Goal: Task Accomplishment & Management: Use online tool/utility

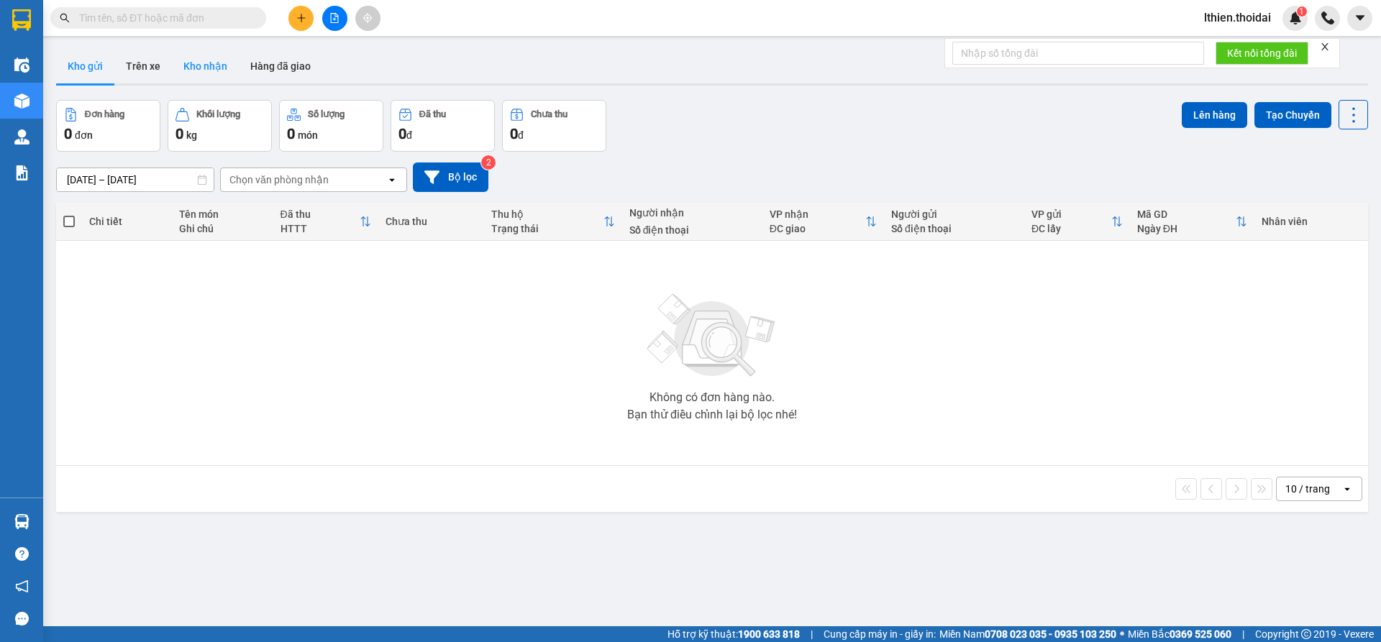
click at [207, 67] on button "Kho nhận" at bounding box center [205, 66] width 67 height 35
click at [147, 65] on button "Trên xe" at bounding box center [143, 66] width 58 height 35
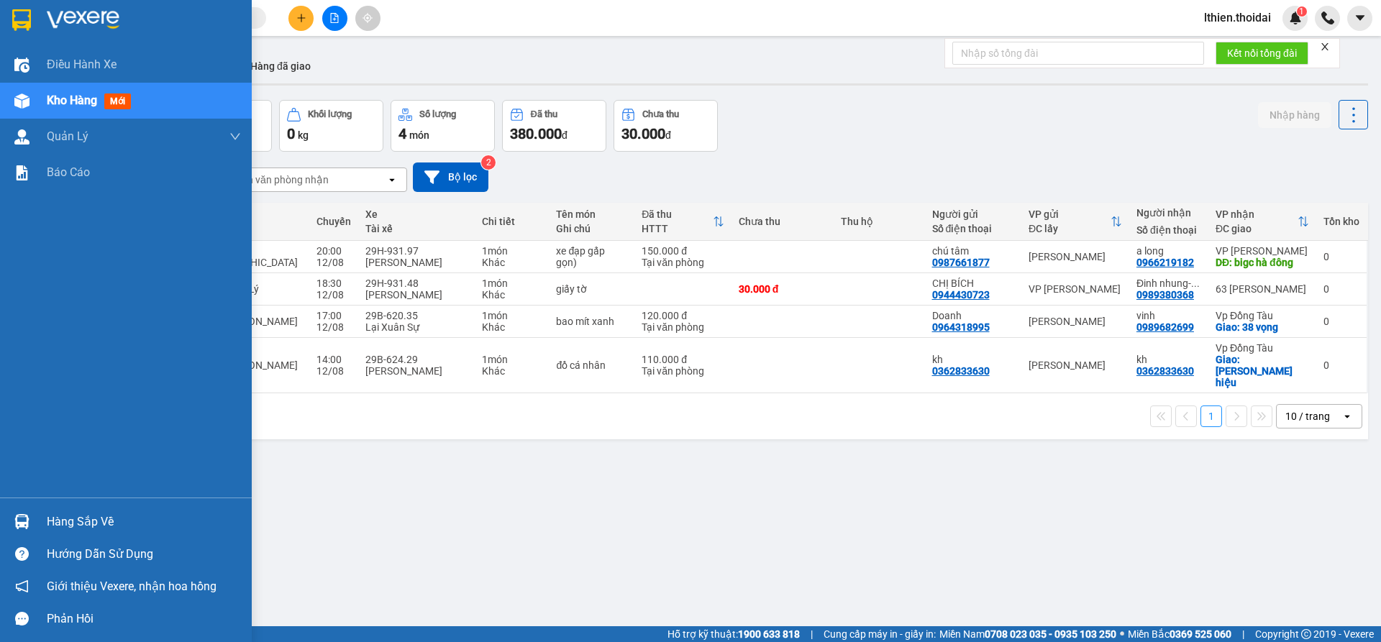
click at [24, 516] on img at bounding box center [21, 521] width 15 height 15
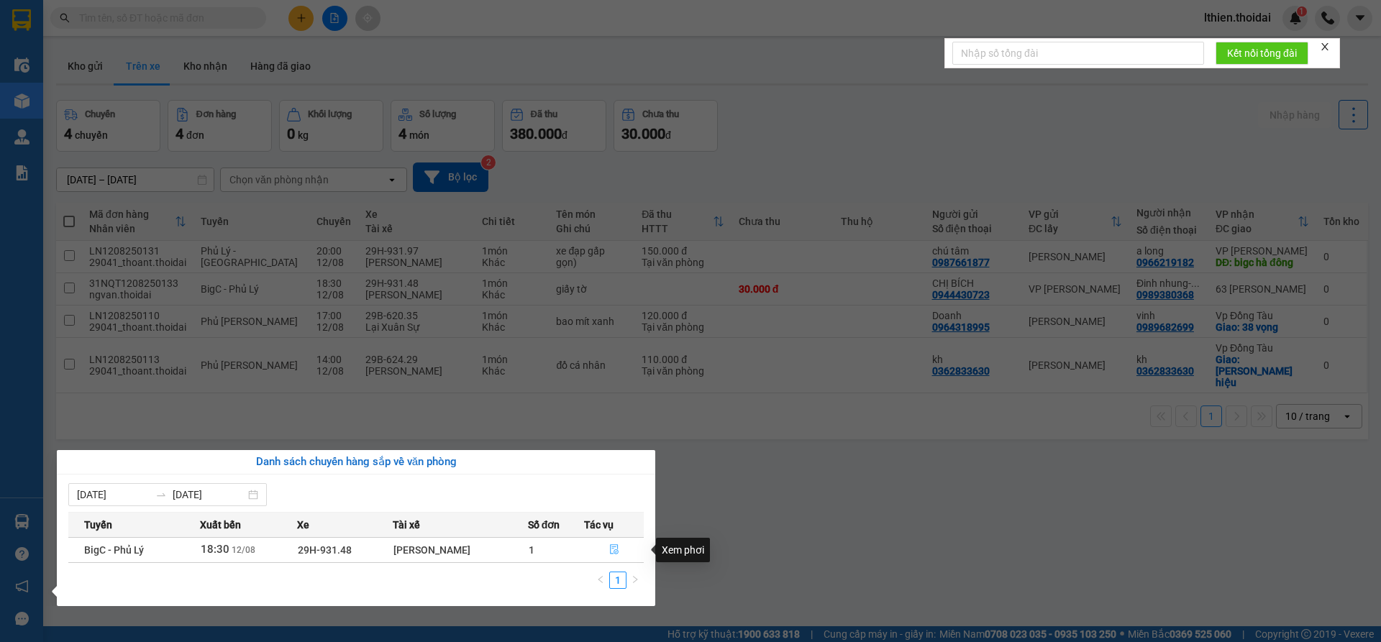
click at [613, 549] on icon "file-done" at bounding box center [614, 549] width 10 height 10
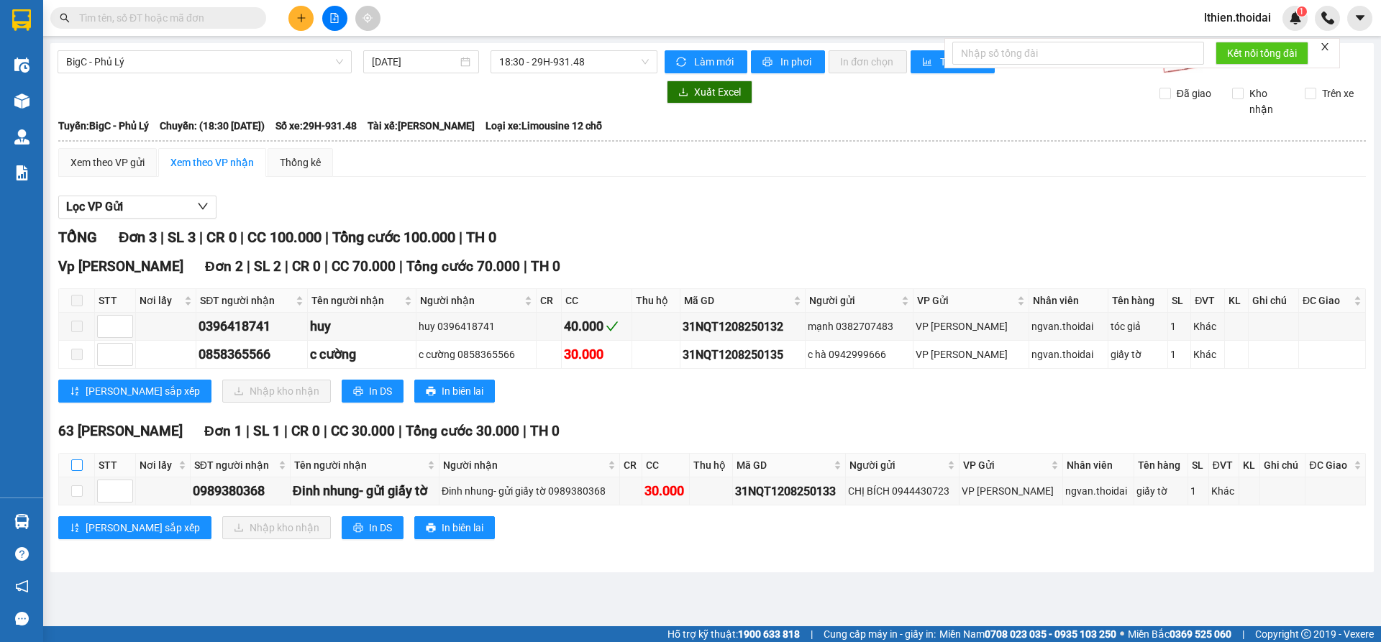
click at [79, 464] on input "checkbox" at bounding box center [77, 466] width 12 height 12
checkbox input "true"
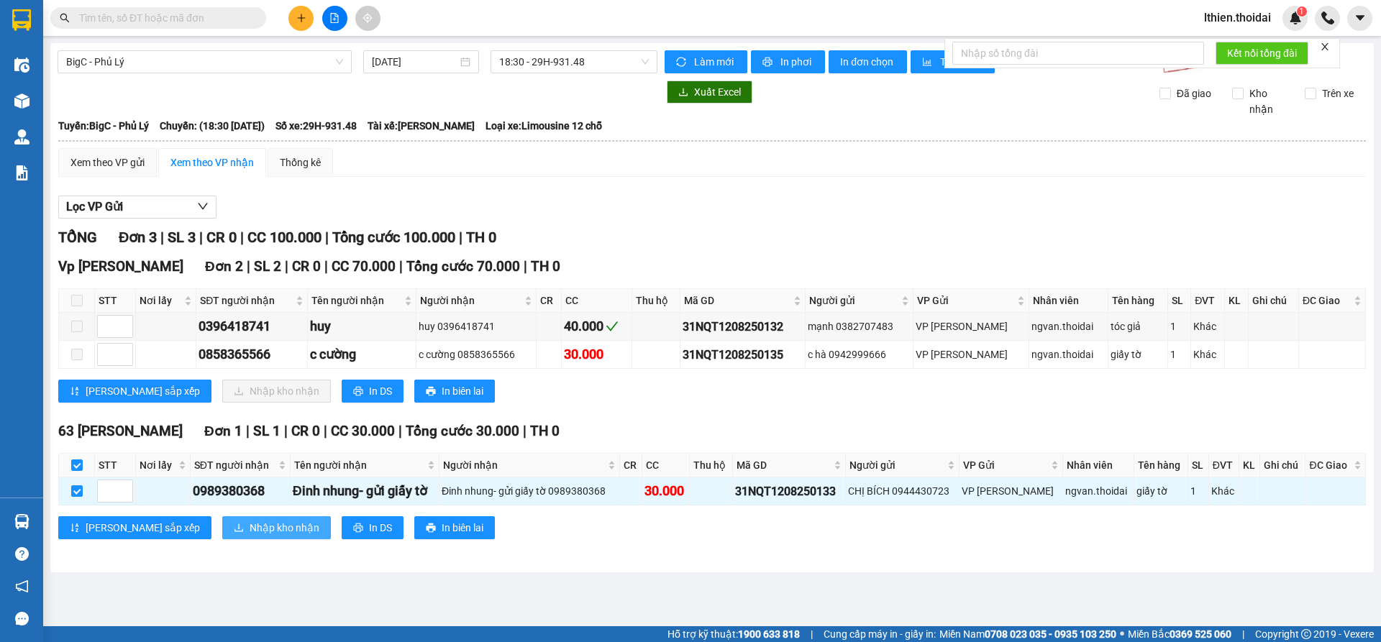
click at [250, 523] on span "Nhập kho nhận" at bounding box center [285, 528] width 70 height 16
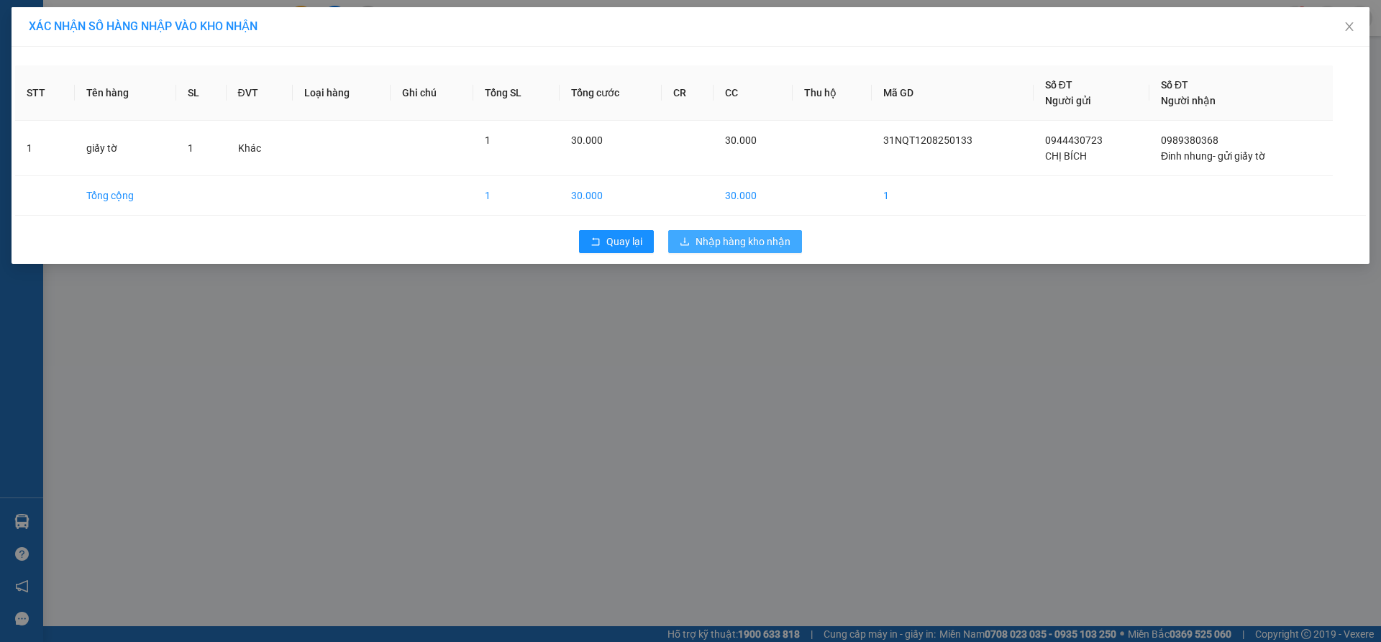
click at [712, 234] on span "Nhập hàng kho nhận" at bounding box center [742, 242] width 95 height 16
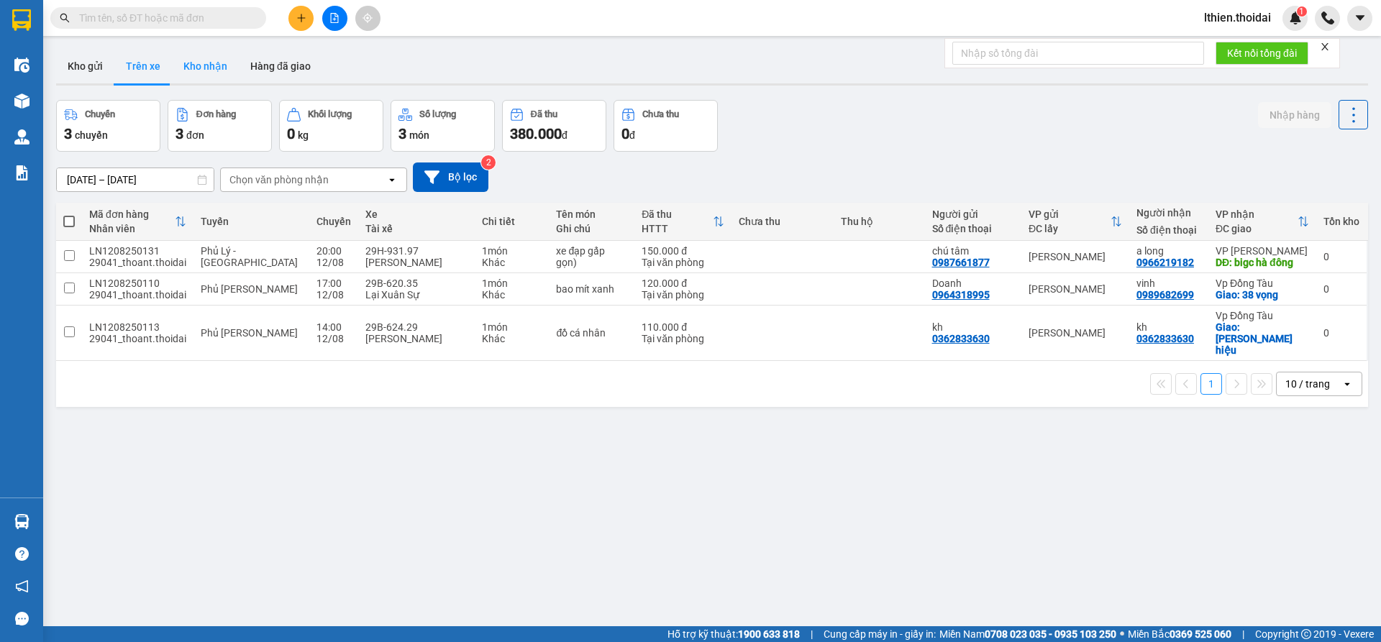
click at [209, 66] on button "Kho nhận" at bounding box center [205, 66] width 67 height 35
